Goal: Task Accomplishment & Management: Manage account settings

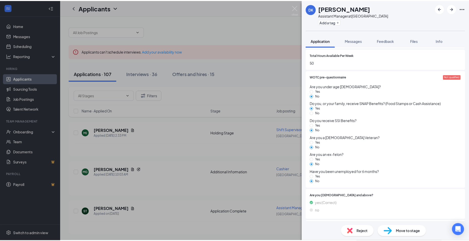
scroll to position [447, 0]
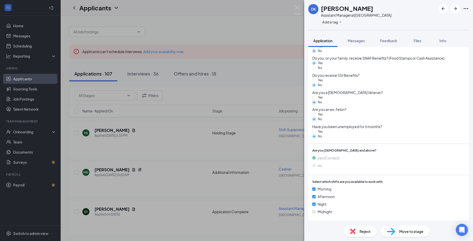
click at [276, 196] on div "DK [PERSON_NAME] Assistant Manager at [GEOGRAPHIC_DATA] Add a tag Application M…" at bounding box center [236, 120] width 473 height 241
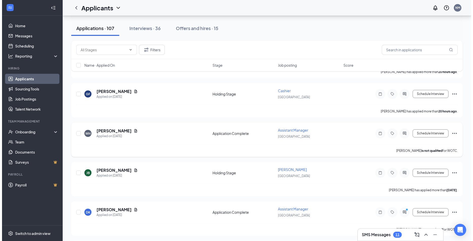
scroll to position [328, 0]
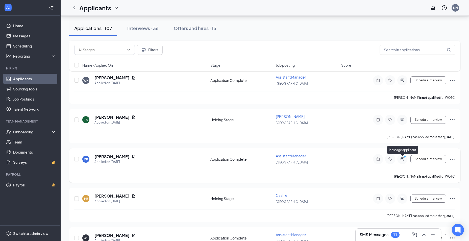
click at [402, 160] on icon "ActiveChat" at bounding box center [402, 159] width 6 height 4
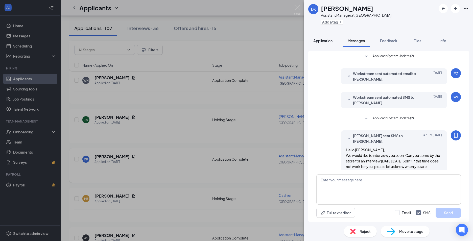
click at [328, 38] on button "Application" at bounding box center [322, 40] width 29 height 13
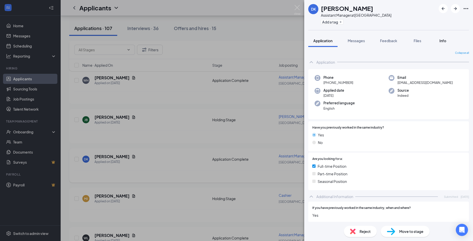
click at [444, 40] on span "Info" at bounding box center [442, 40] width 7 height 5
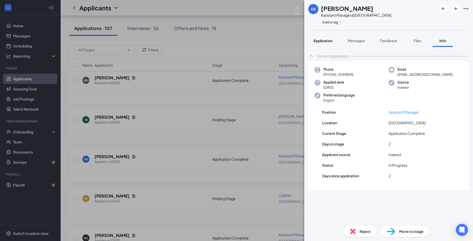
click at [317, 42] on span "Application" at bounding box center [322, 40] width 19 height 5
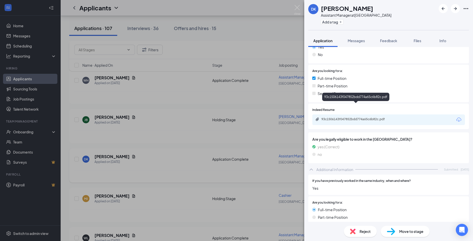
scroll to position [76, 0]
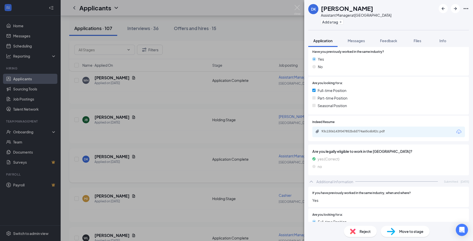
click at [332, 130] on div "93c1506143f047852bdd774a65c6b82c.pdf" at bounding box center [356, 131] width 71 height 4
